Goal: Task Accomplishment & Management: Manage account settings

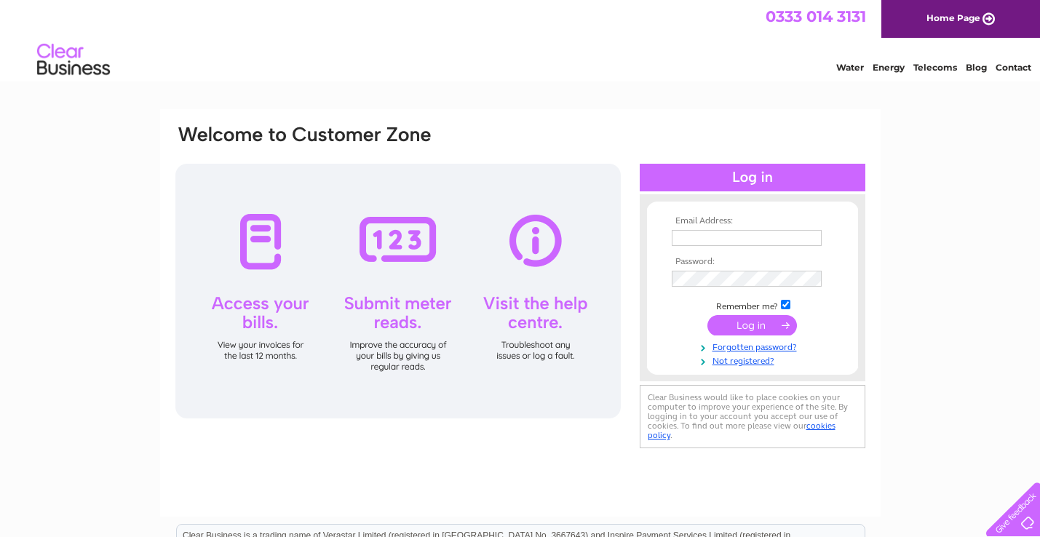
type input "[EMAIL_ADDRESS][DOMAIN_NAME]"
click at [751, 323] on input "submit" at bounding box center [752, 325] width 90 height 20
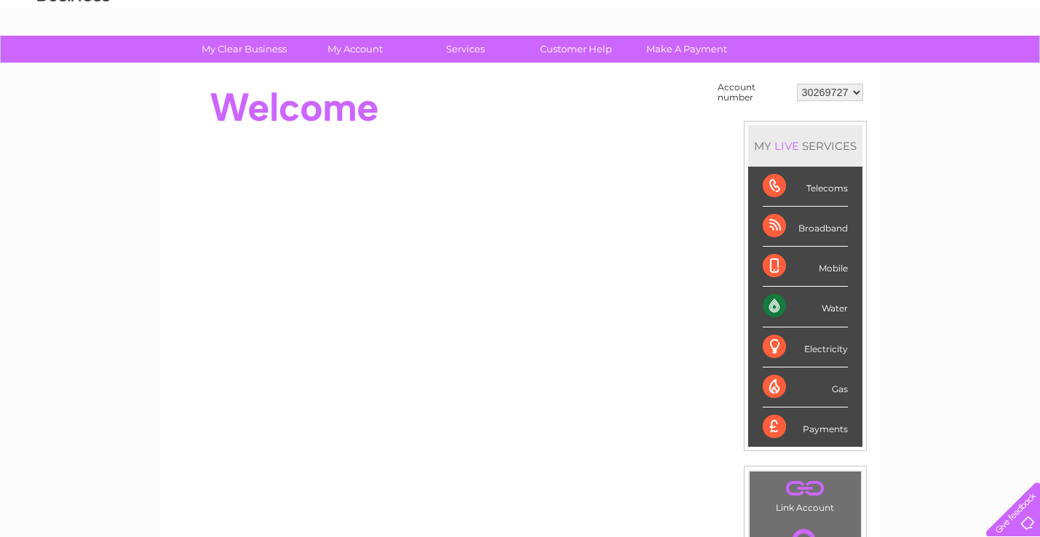
scroll to position [62, 0]
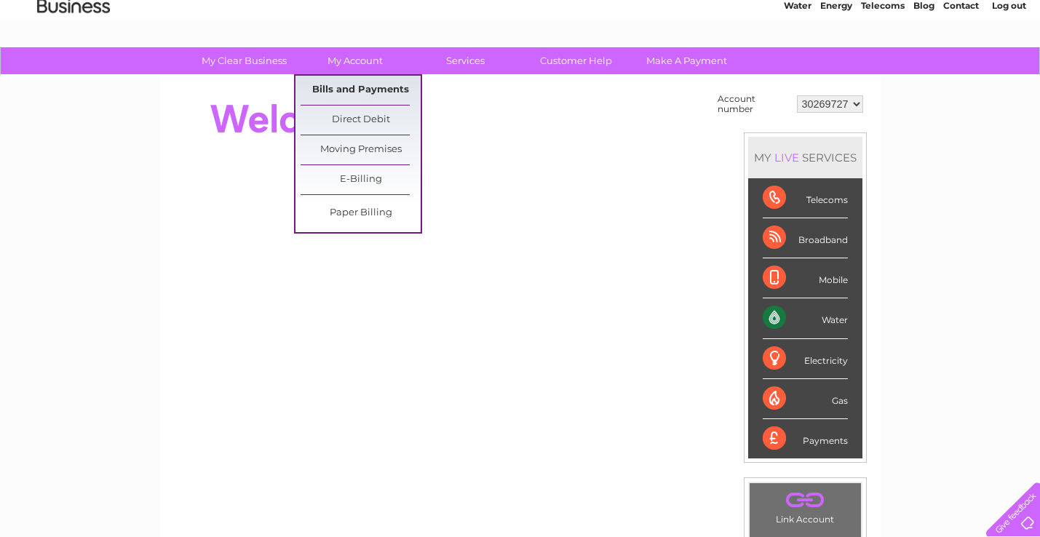
click at [365, 86] on link "Bills and Payments" at bounding box center [361, 90] width 120 height 29
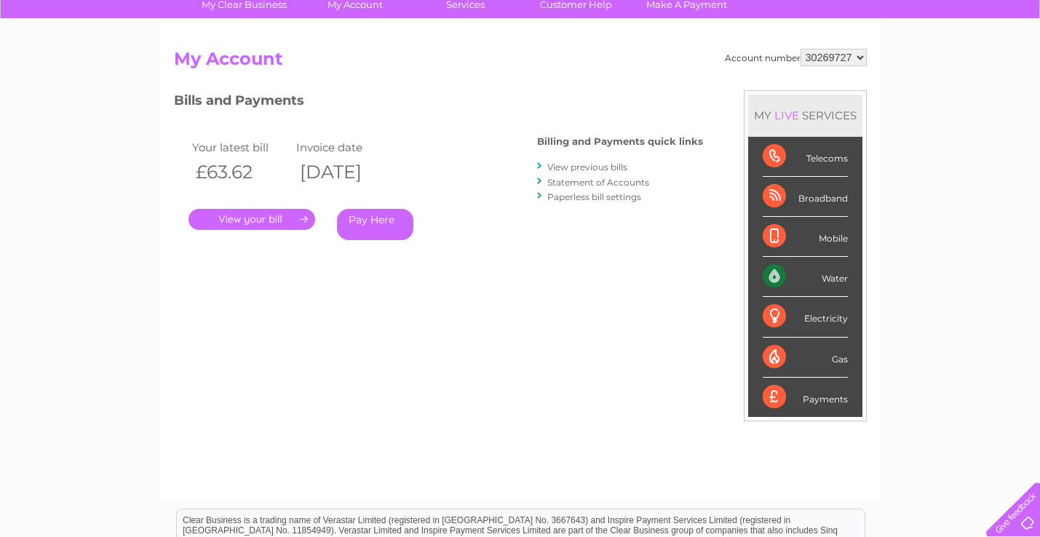
scroll to position [116, 0]
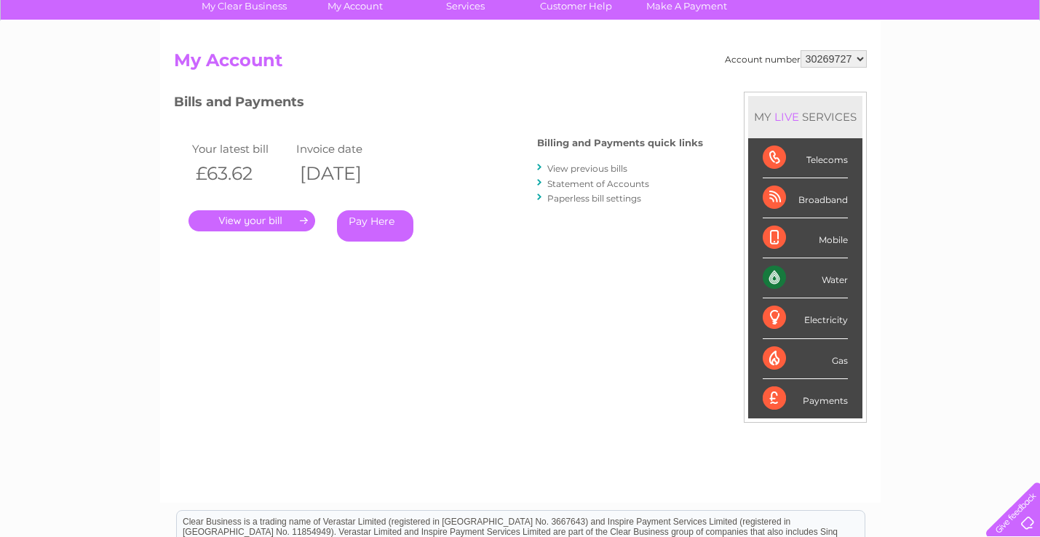
click at [276, 220] on link "." at bounding box center [251, 220] width 127 height 21
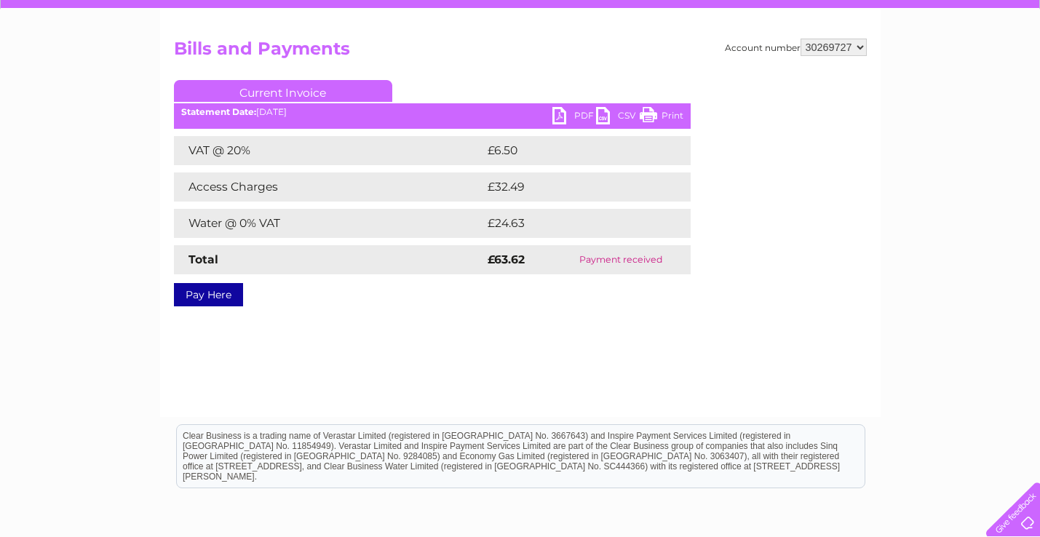
scroll to position [156, 0]
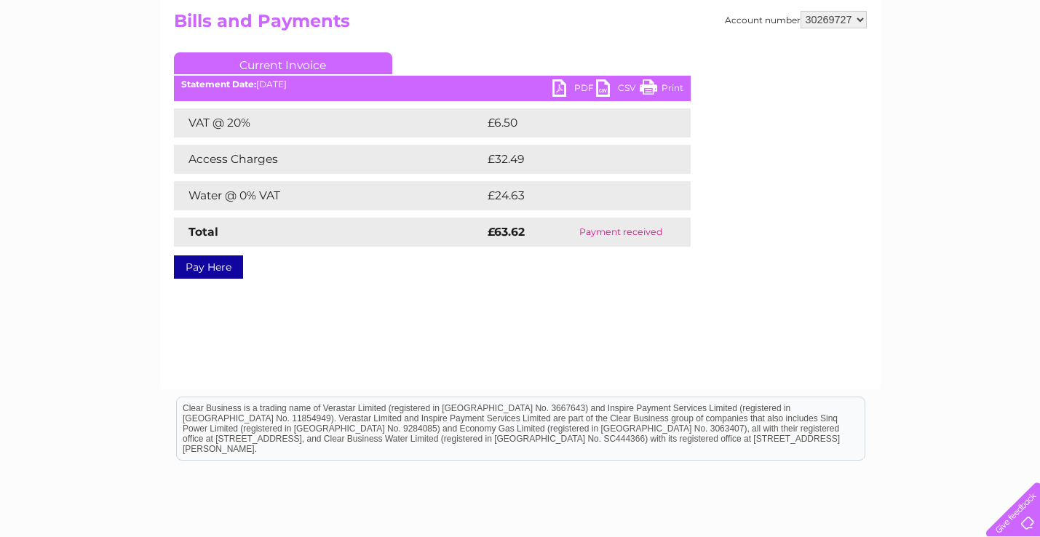
click at [562, 87] on link "PDF" at bounding box center [574, 89] width 44 height 21
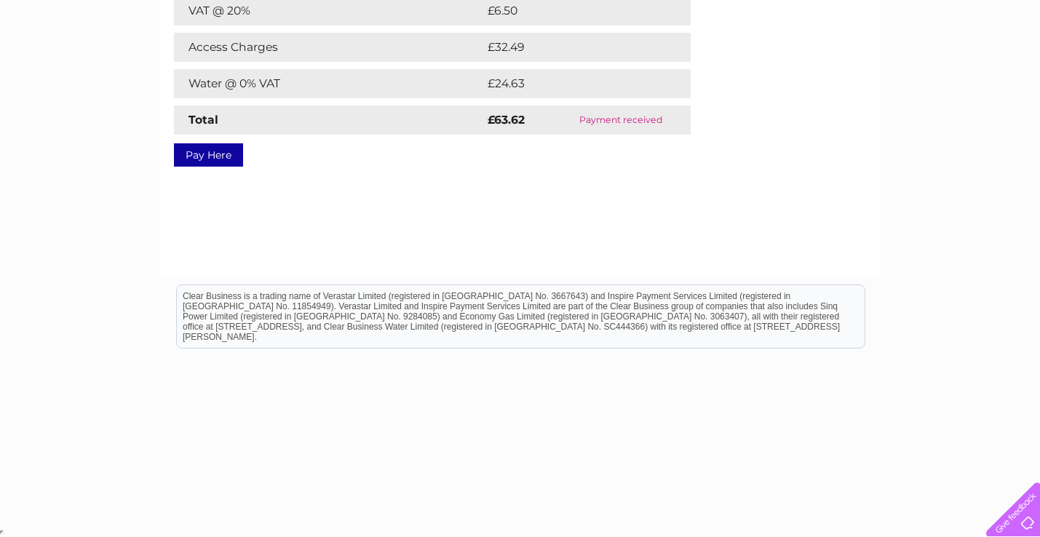
scroll to position [0, 0]
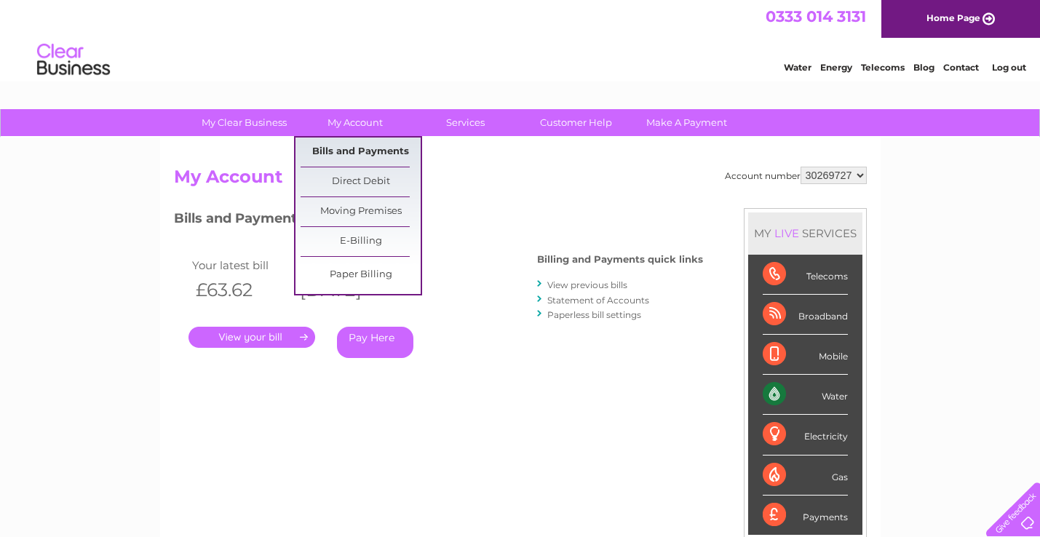
click at [351, 146] on link "Bills and Payments" at bounding box center [361, 152] width 120 height 29
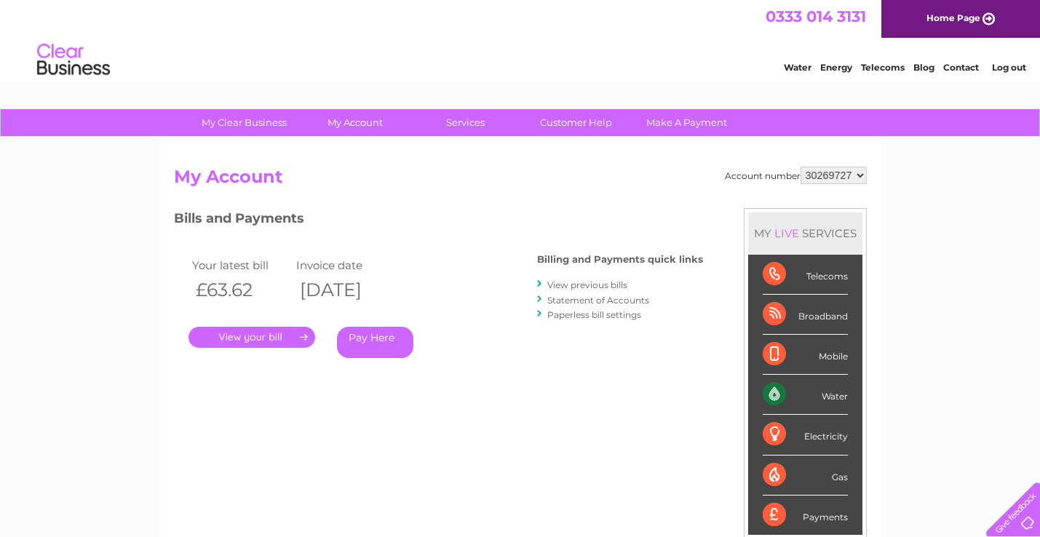
click at [582, 282] on link "View previous bills" at bounding box center [587, 284] width 80 height 11
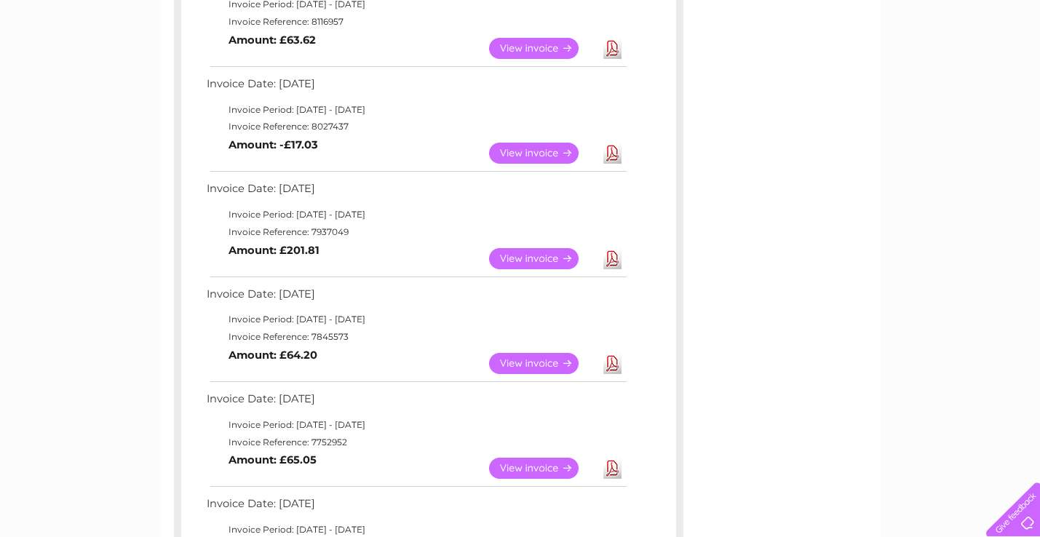
scroll to position [315, 0]
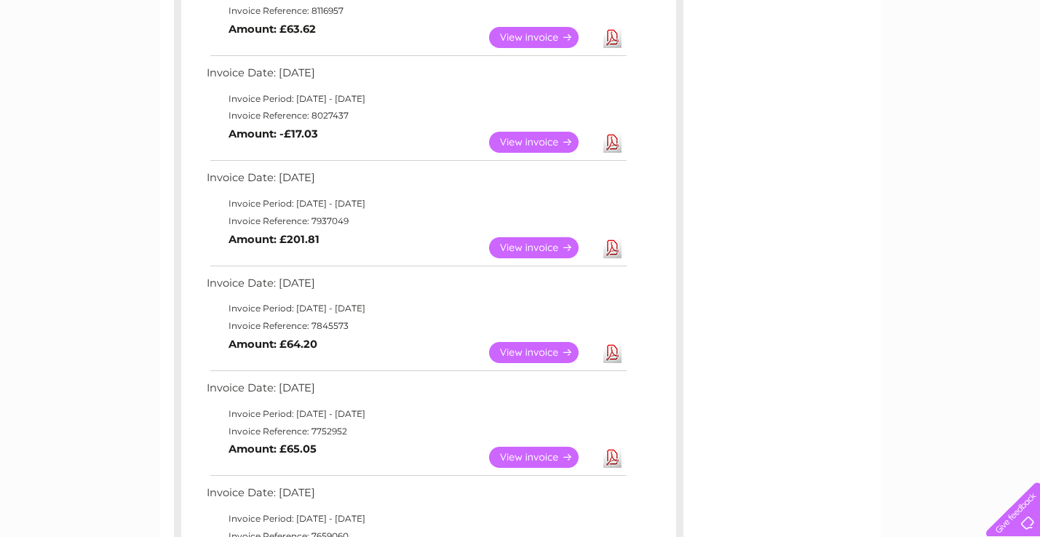
click at [538, 456] on link "View" at bounding box center [542, 457] width 107 height 21
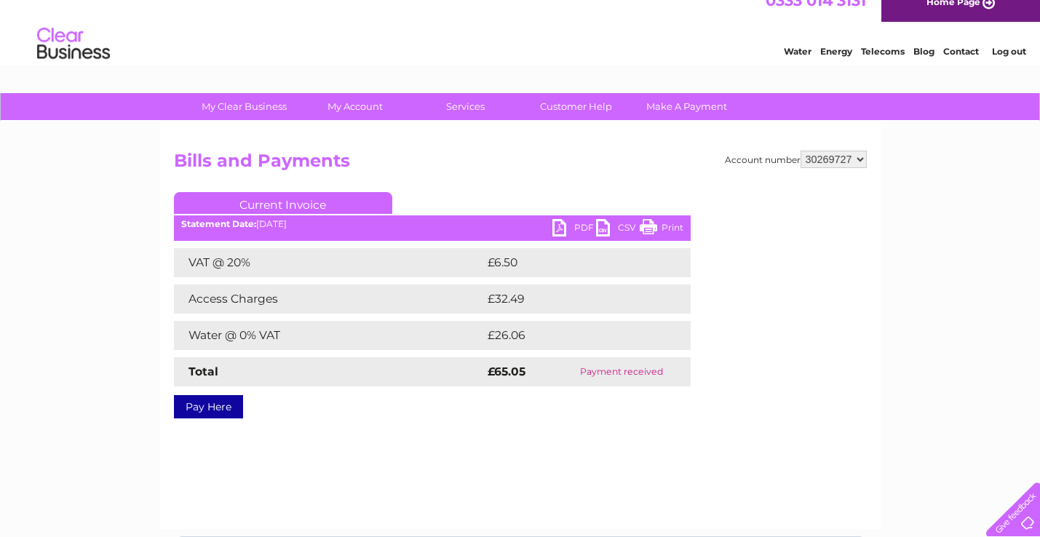
scroll to position [15, 0]
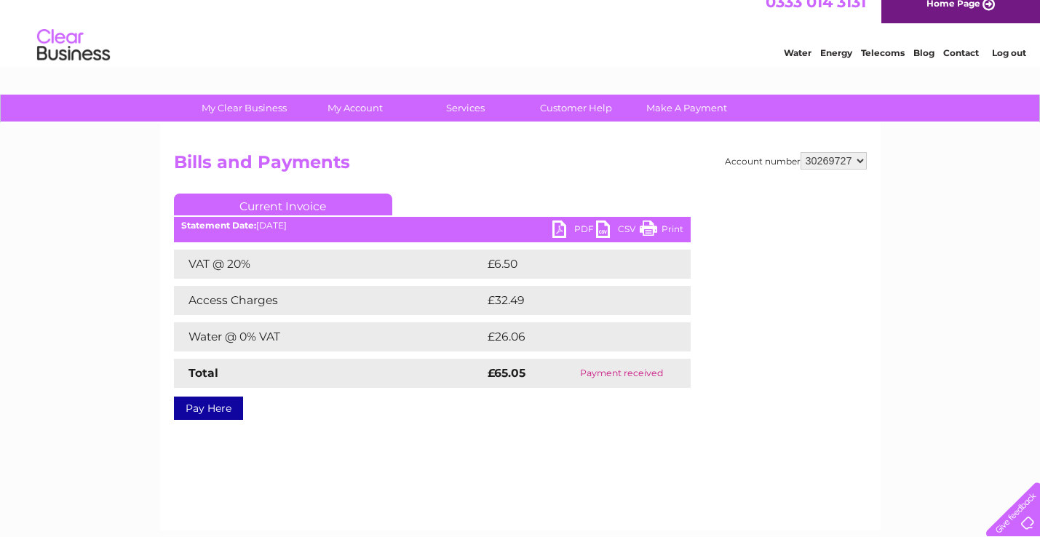
click at [556, 227] on link "PDF" at bounding box center [574, 230] width 44 height 21
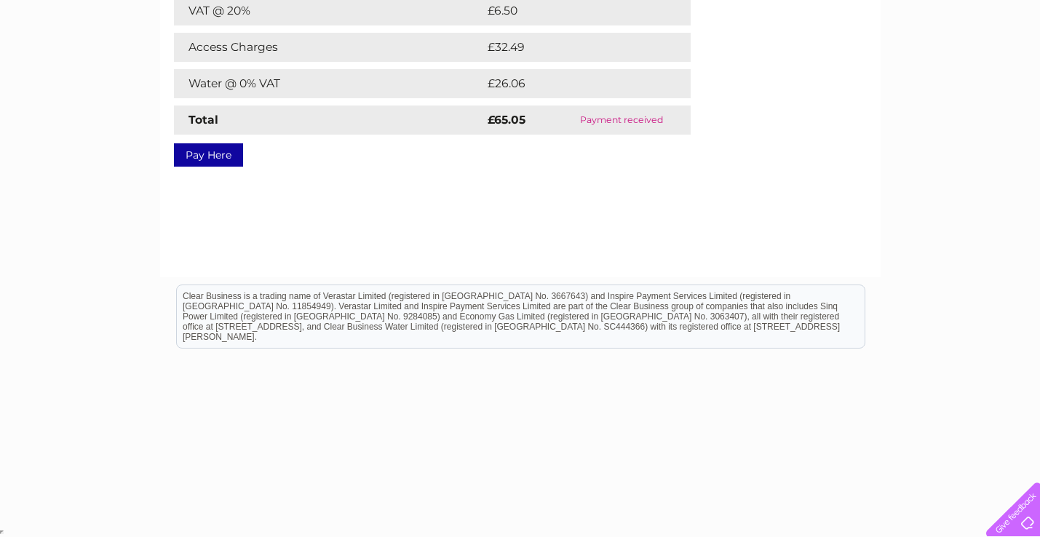
scroll to position [0, 0]
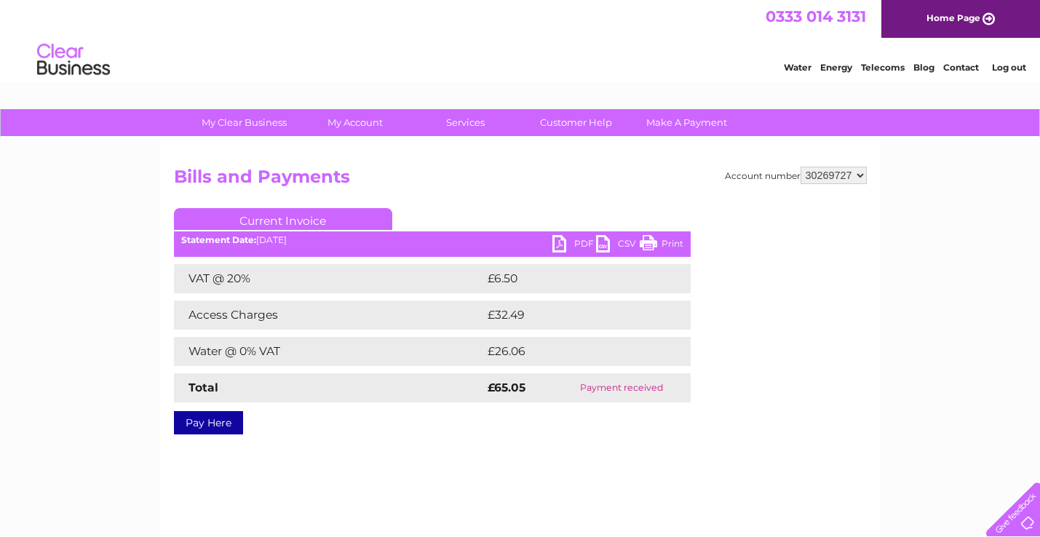
click at [474, 314] on td "Access Charges" at bounding box center [329, 315] width 310 height 29
click at [558, 121] on link "Customer Help" at bounding box center [576, 122] width 120 height 27
